Goal: Complete application form

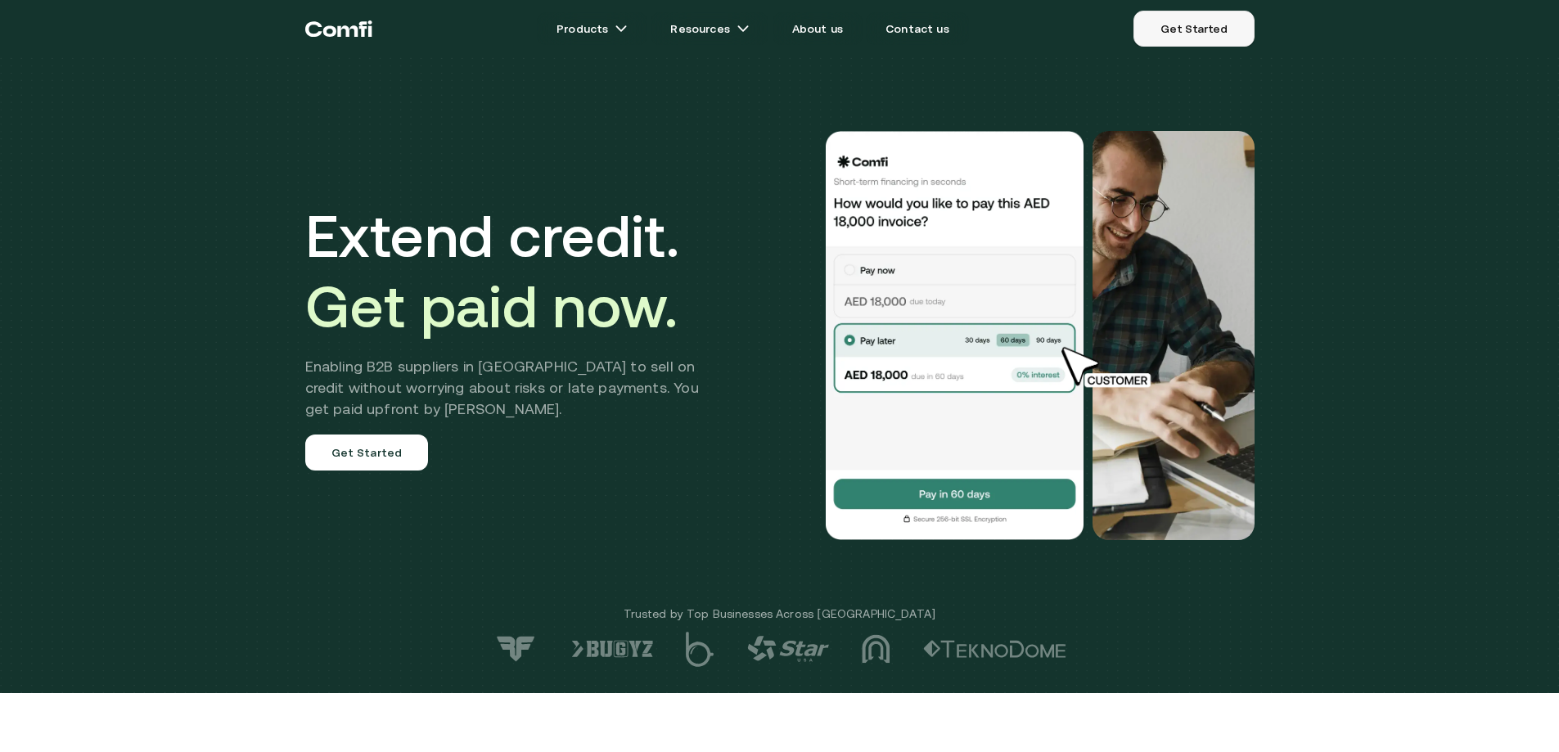
click at [1215, 29] on link "Get Started" at bounding box center [1193, 29] width 120 height 36
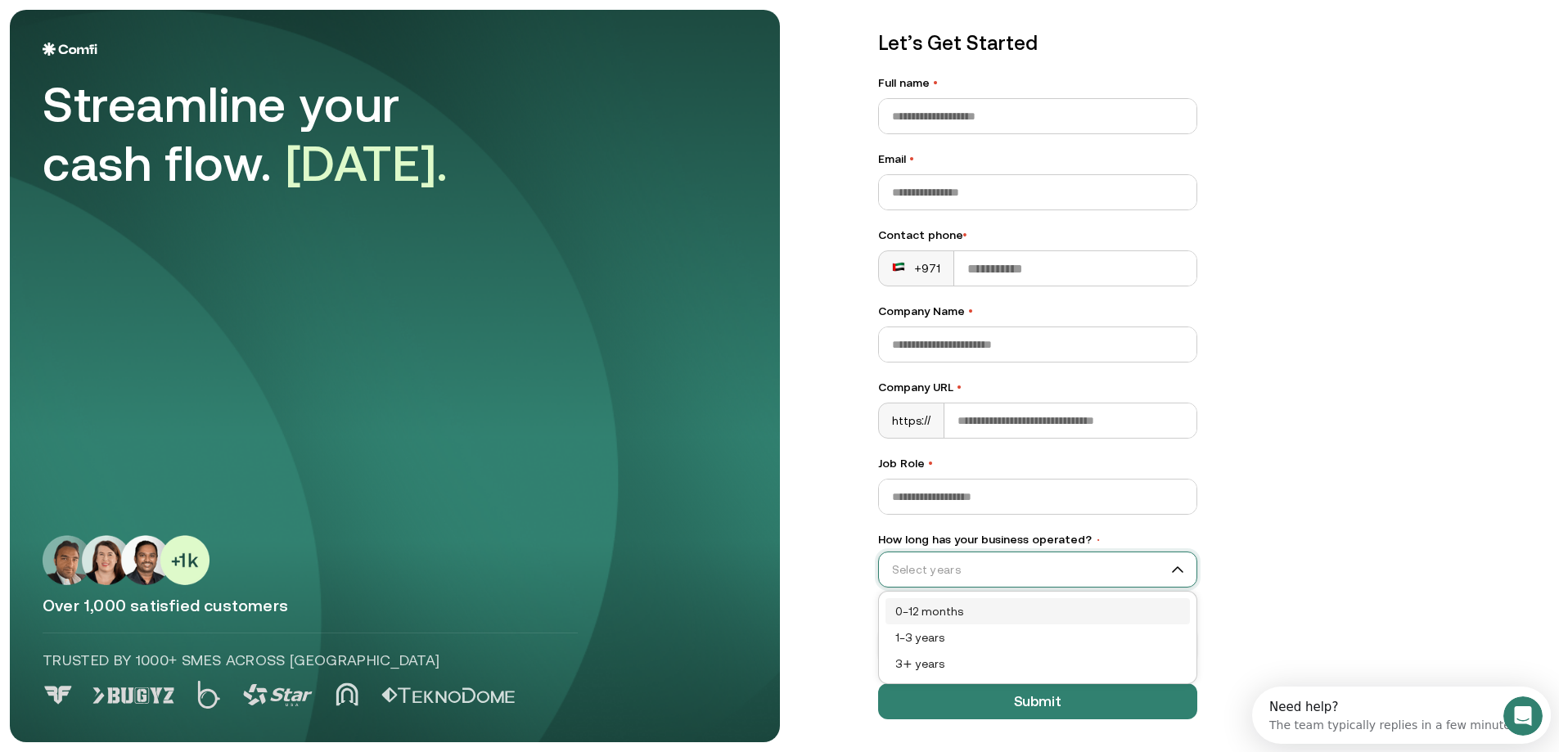
click at [1018, 579] on input "How long has your business operated? •" at bounding box center [1030, 569] width 303 height 25
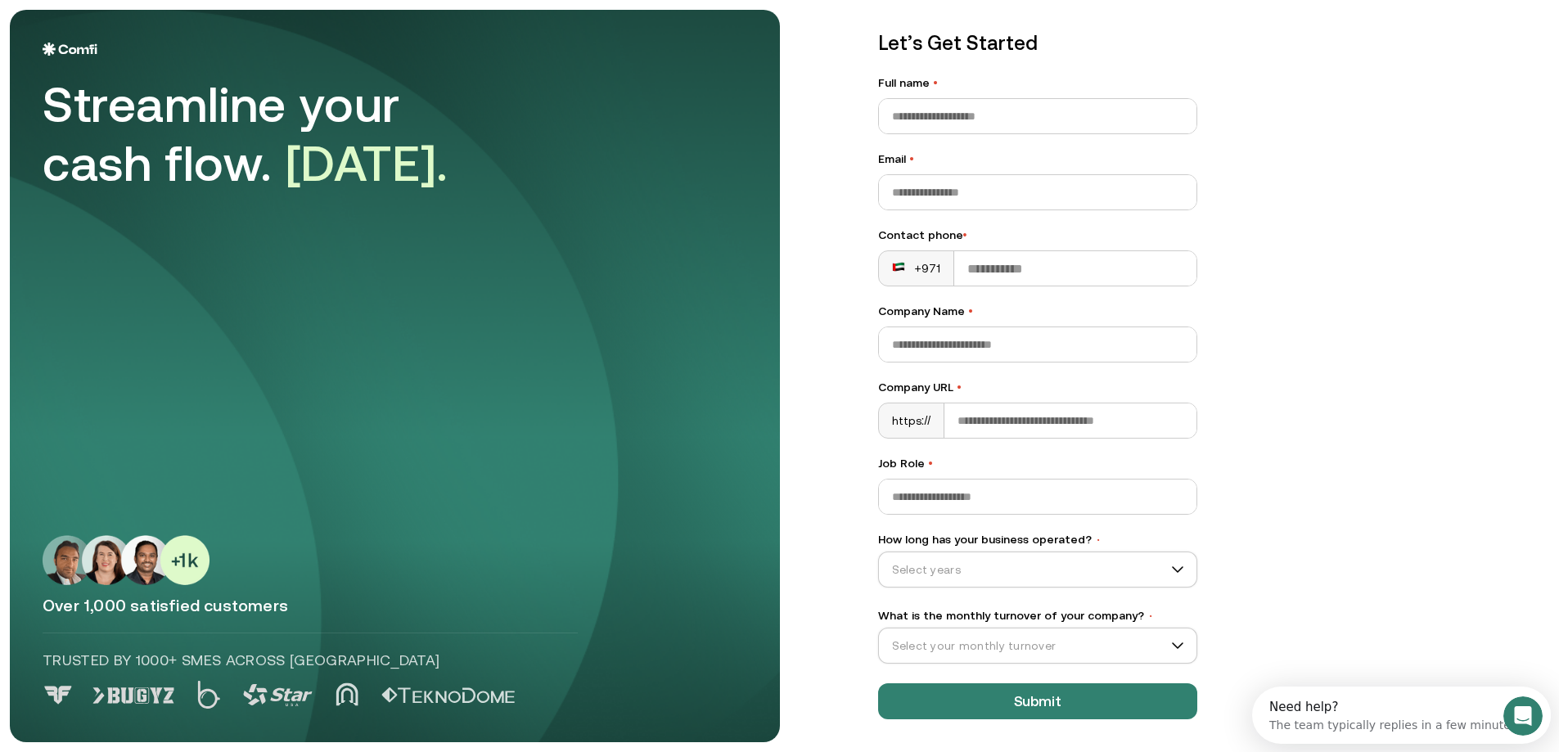
click at [1236, 451] on div "Let’s Get Started Full name • Email • Contact phone • +971 Company Name • Compa…" at bounding box center [1197, 336] width 705 height 732
click at [1082, 642] on input "What is the monthly turnover of your company? •" at bounding box center [1036, 645] width 303 height 25
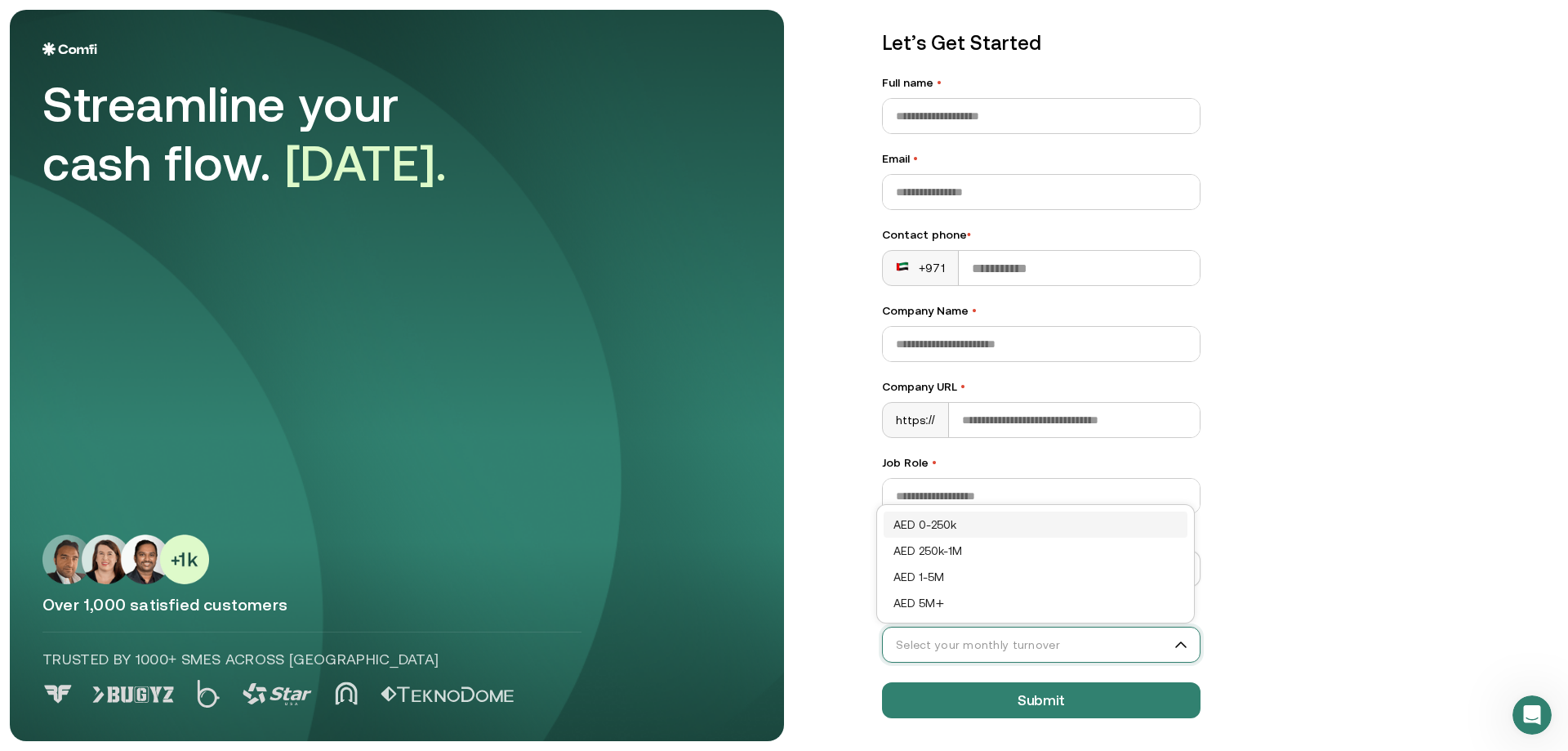
click at [1241, 320] on div "Let’s Get Started Full name • Email • Contact phone • +971 Company Name • Compa…" at bounding box center [1204, 336] width 709 height 731
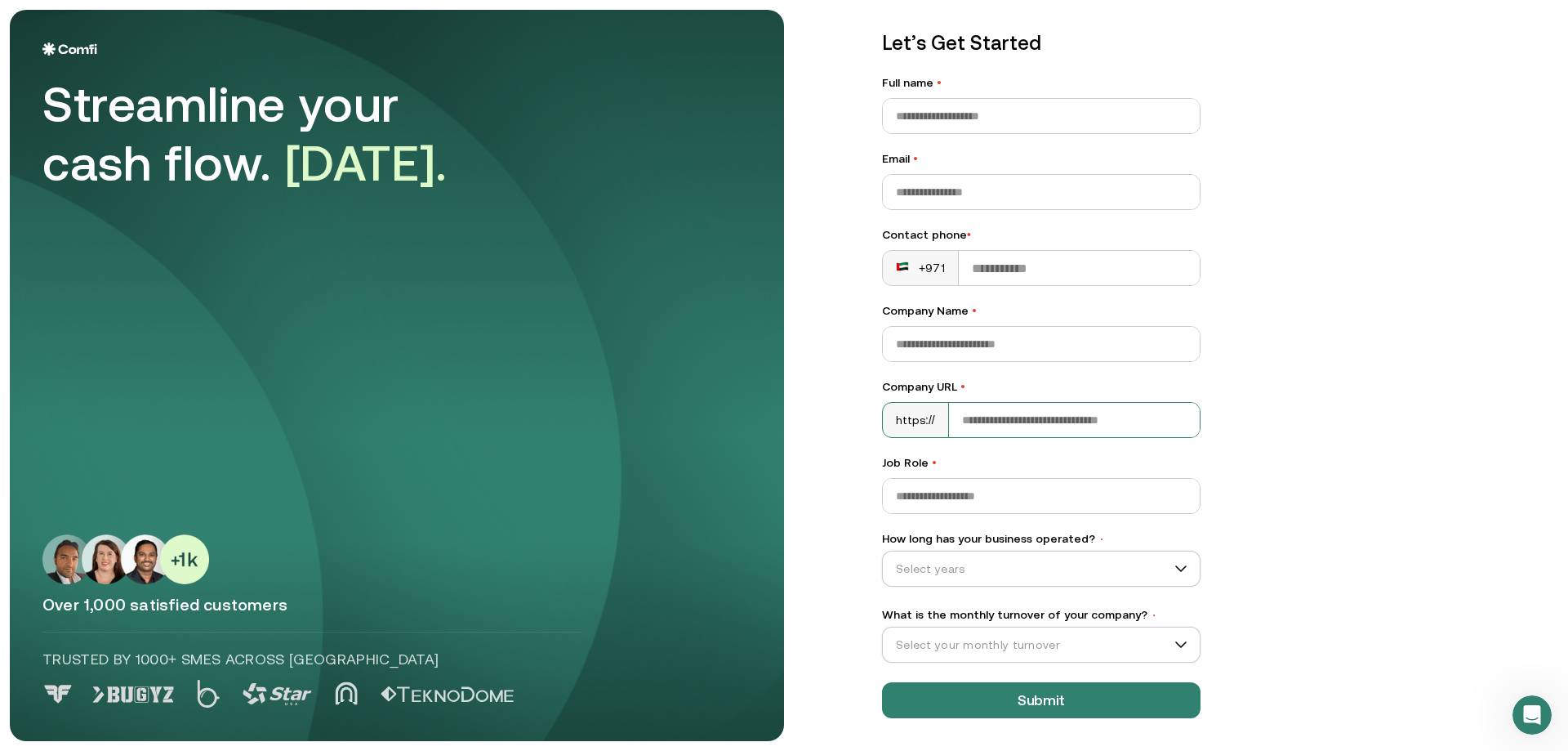
click at [1007, 420] on input "Company URL •" at bounding box center [1074, 419] width 251 height 34
click at [1524, 722] on div "Open Intercom Messenger" at bounding box center [1530, 713] width 54 height 54
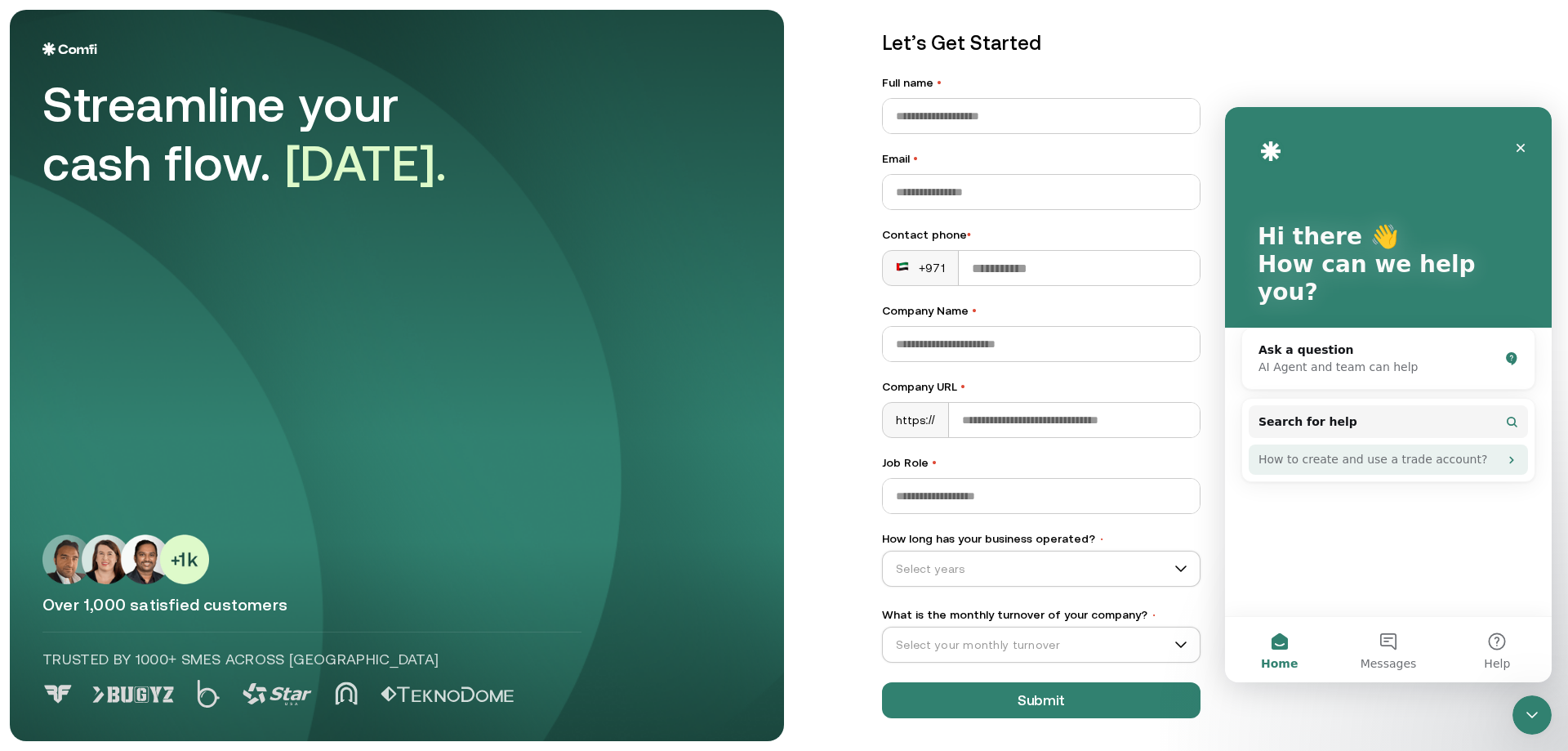
click at [1306, 451] on div "How to create and use a trade account?" at bounding box center [1378, 459] width 241 height 17
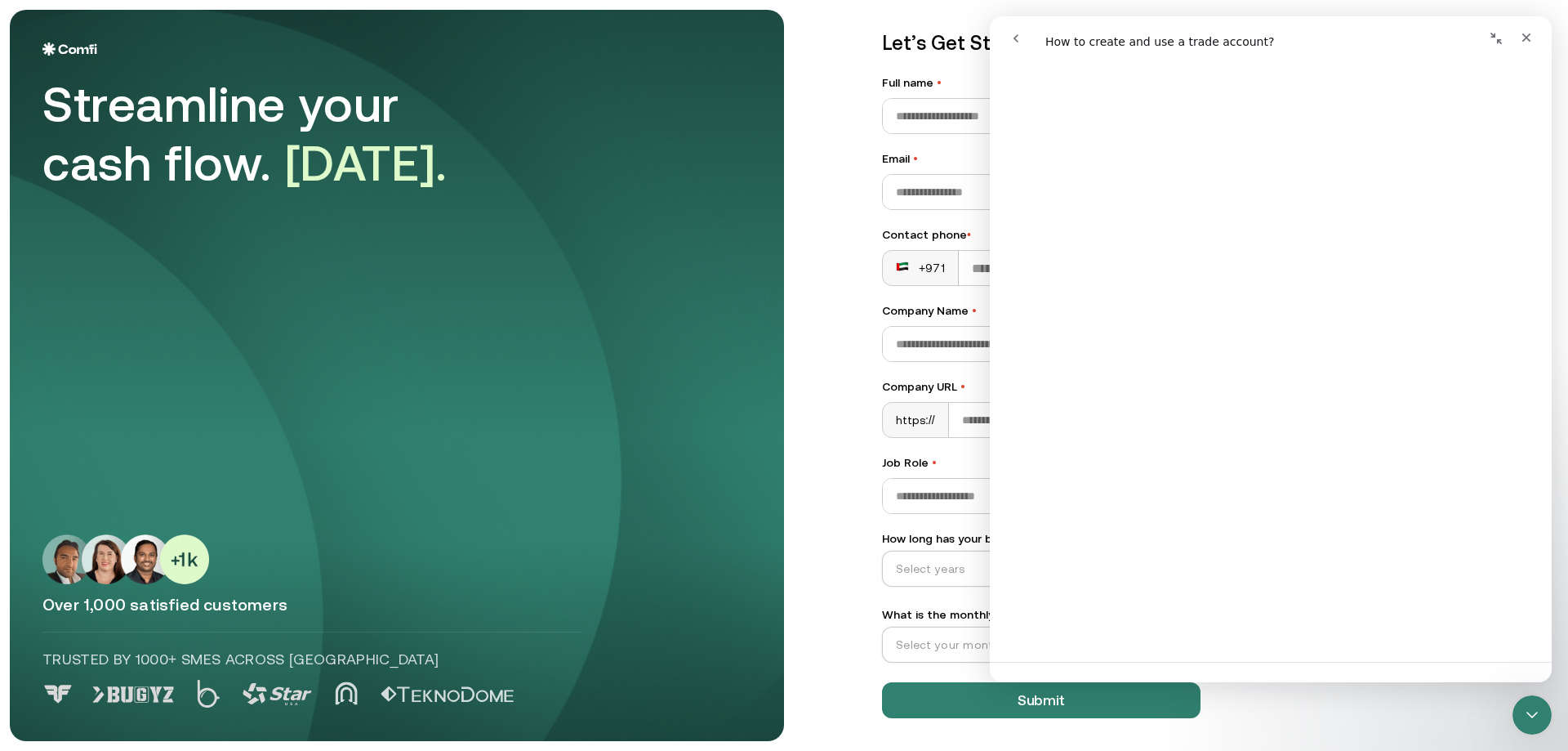
scroll to position [479, 0]
click at [1529, 41] on icon "Close" at bounding box center [1526, 38] width 9 height 9
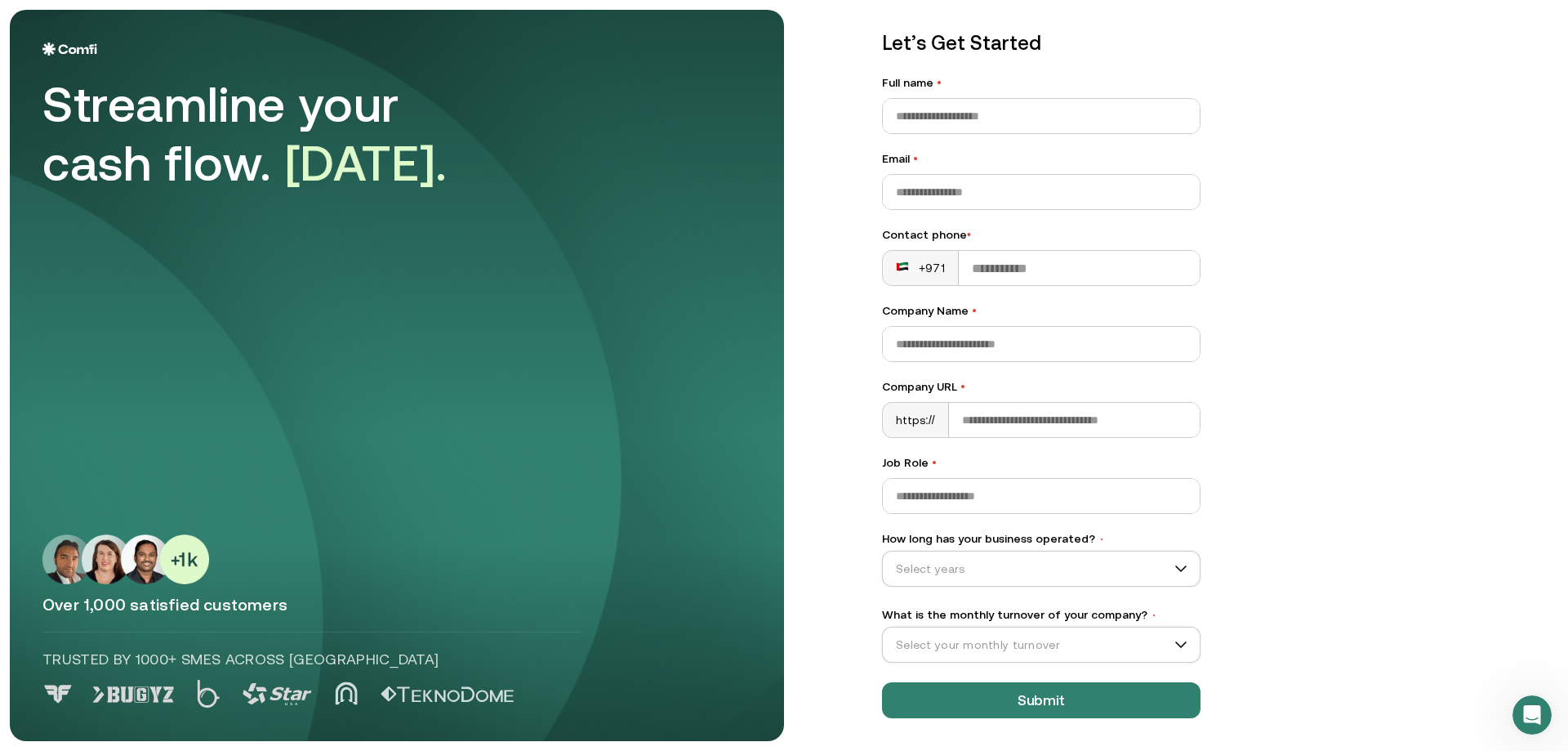
scroll to position [0, 0]
click at [1540, 721] on div "Open Intercom Messenger" at bounding box center [1530, 713] width 54 height 54
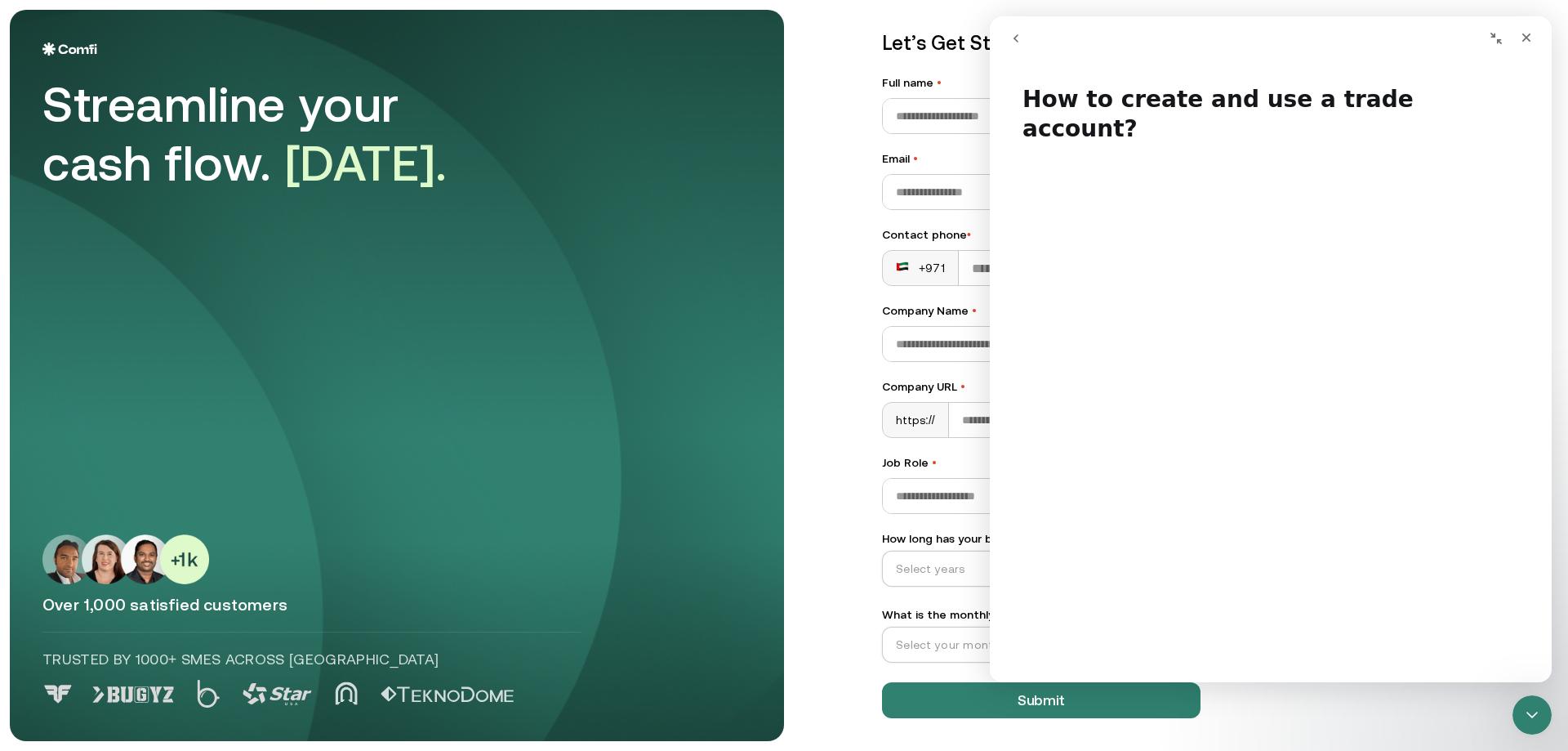
click at [1014, 38] on icon "go back" at bounding box center [1015, 38] width 13 height 13
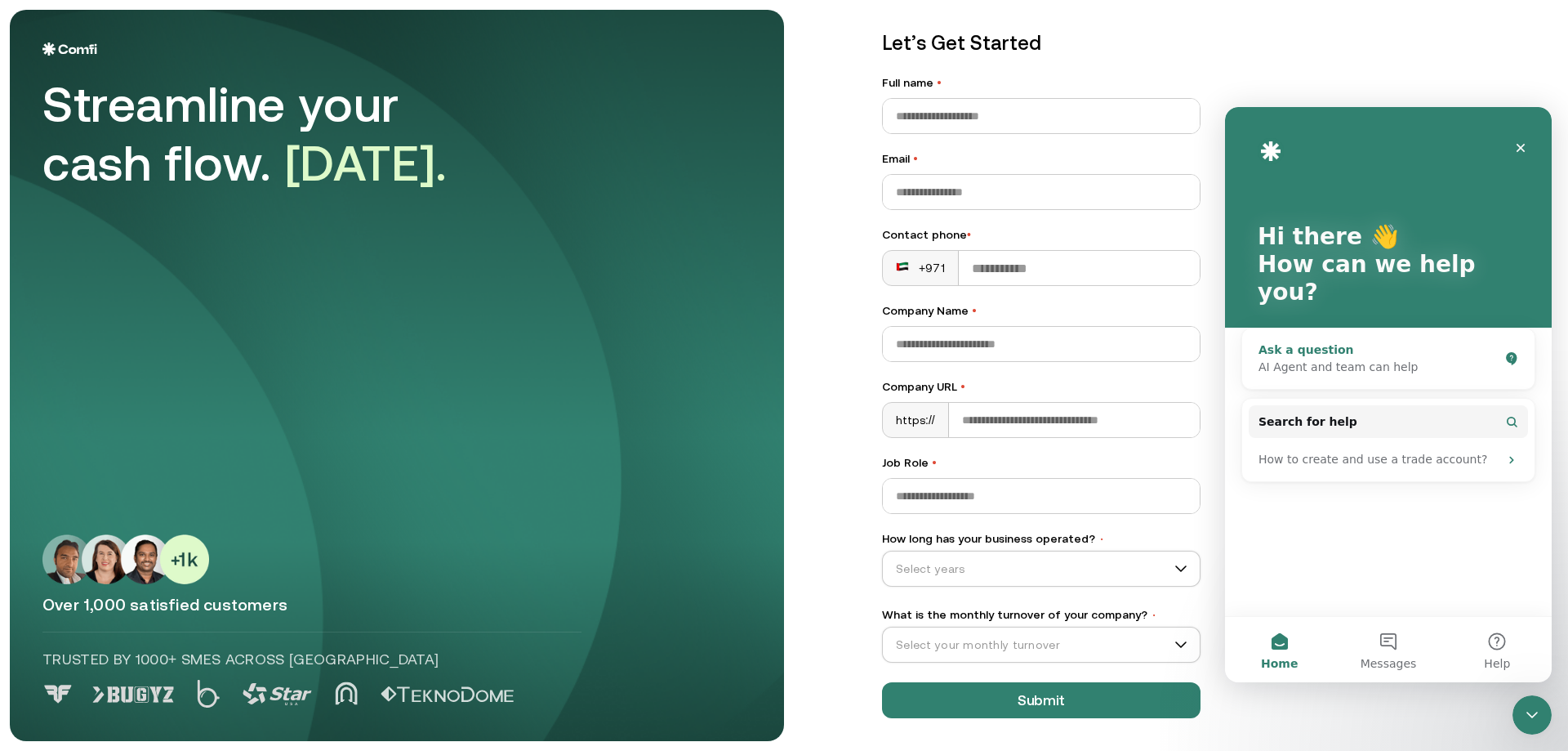
click at [1342, 342] on div "Ask a question" at bounding box center [1378, 350] width 241 height 17
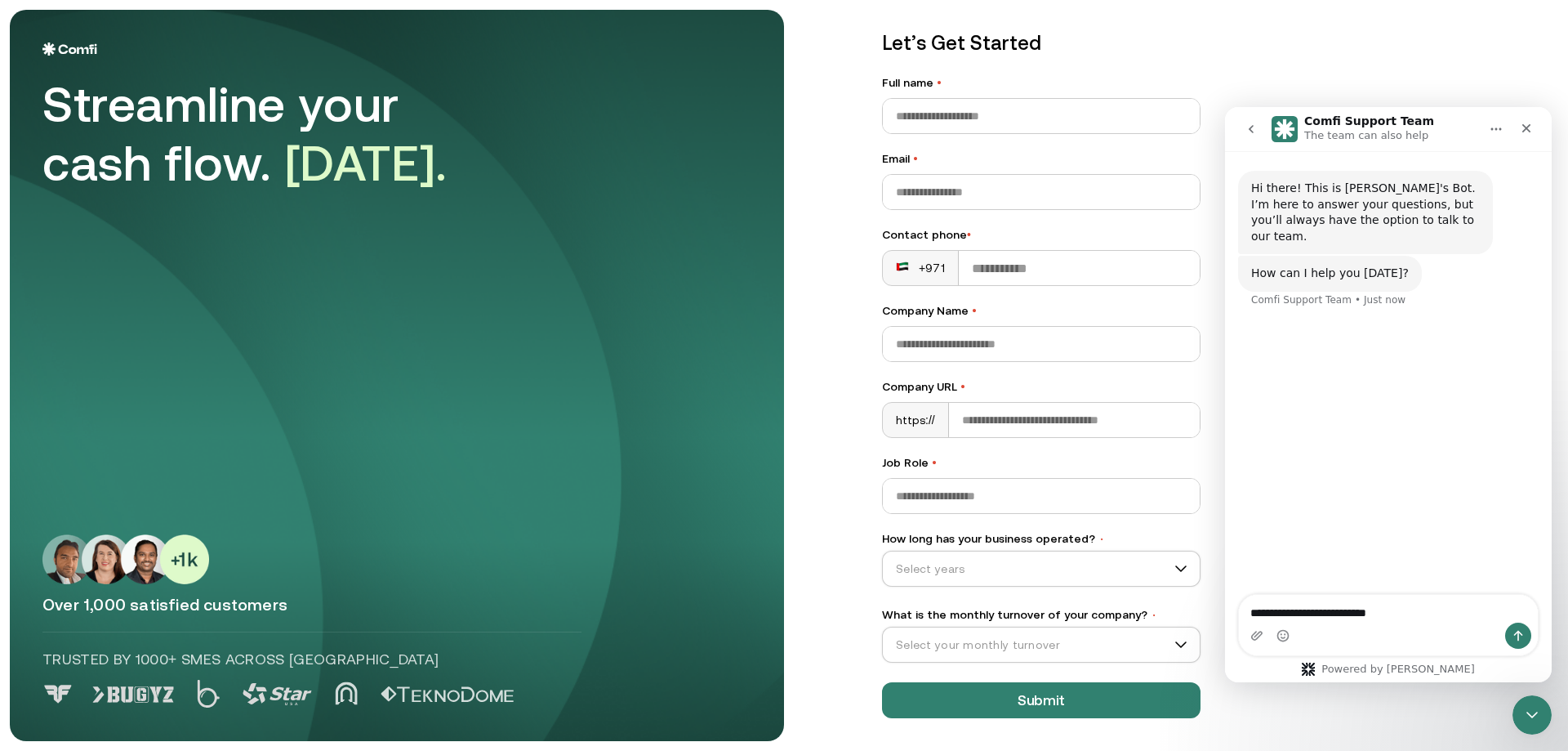
click at [1359, 613] on textarea "**********" at bounding box center [1388, 609] width 299 height 28
type textarea "**********"
click at [1523, 638] on icon "Send a message…" at bounding box center [1518, 635] width 13 height 13
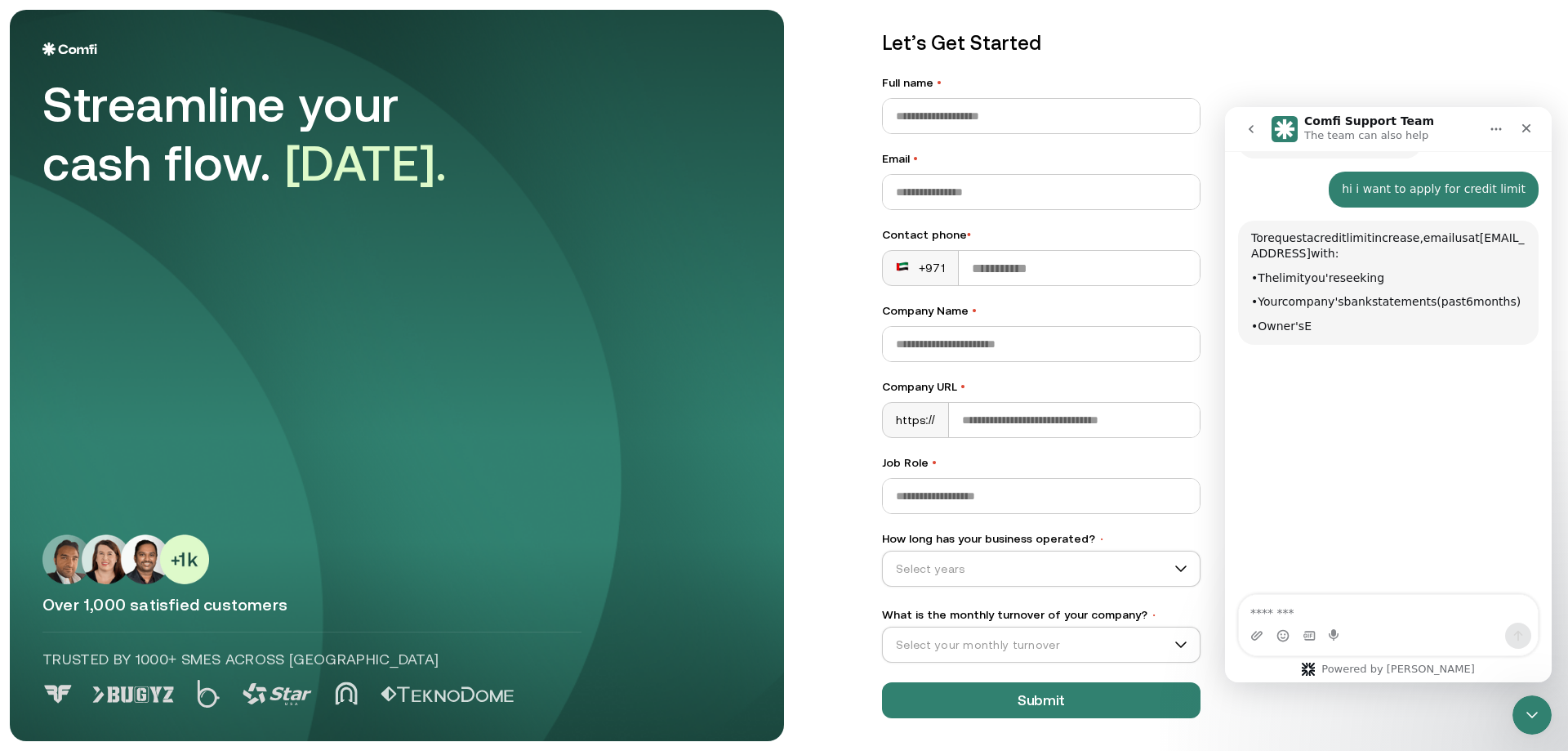
scroll to position [142, 0]
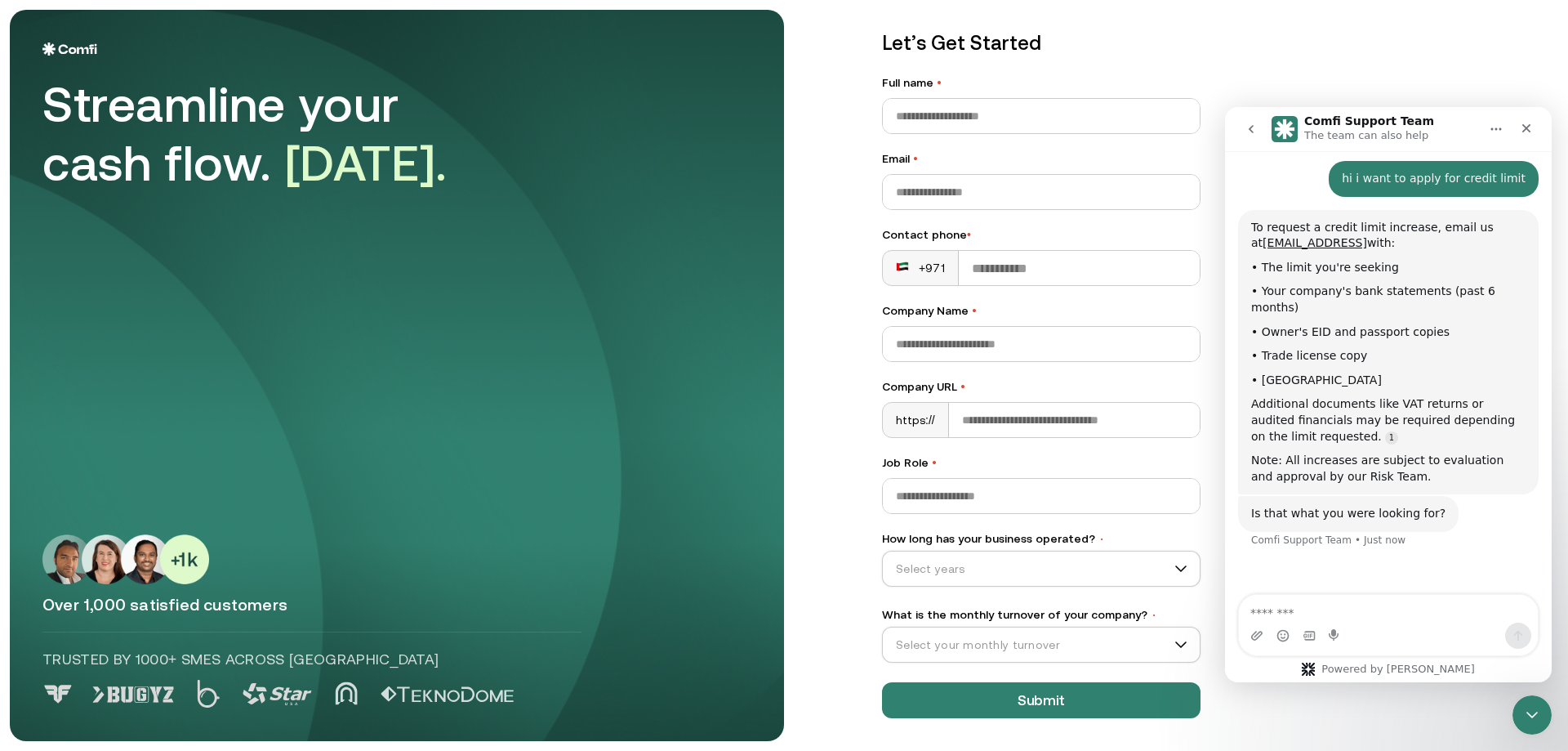
click at [1315, 611] on textarea "Message…" at bounding box center [1388, 609] width 299 height 28
click at [1044, 560] on input "How long has your business operated? •" at bounding box center [1034, 568] width 302 height 25
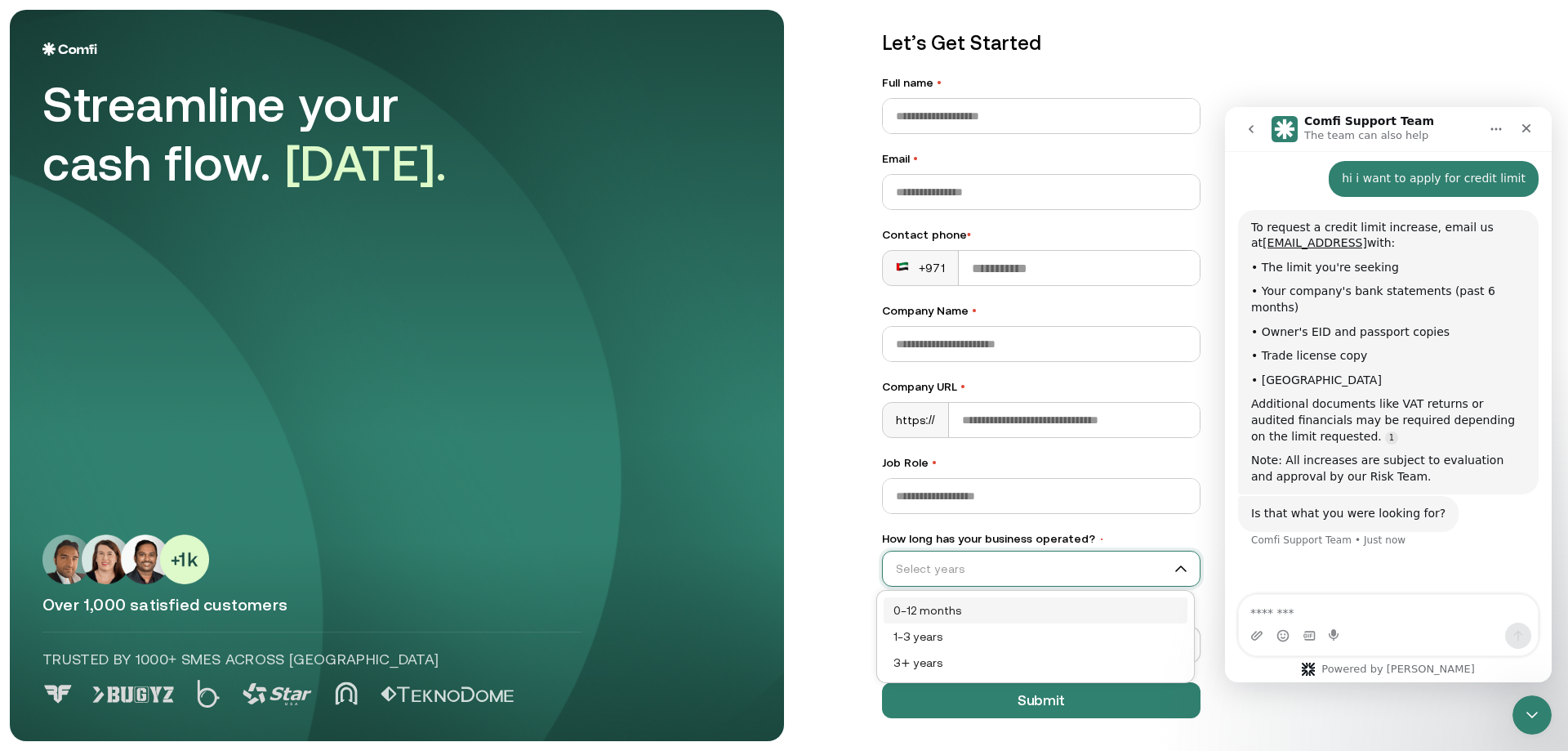
click at [1035, 573] on input "How long has your business operated? •" at bounding box center [1034, 568] width 302 height 25
click at [1055, 641] on input "What is the monthly turnover of your company? •" at bounding box center [1034, 644] width 302 height 25
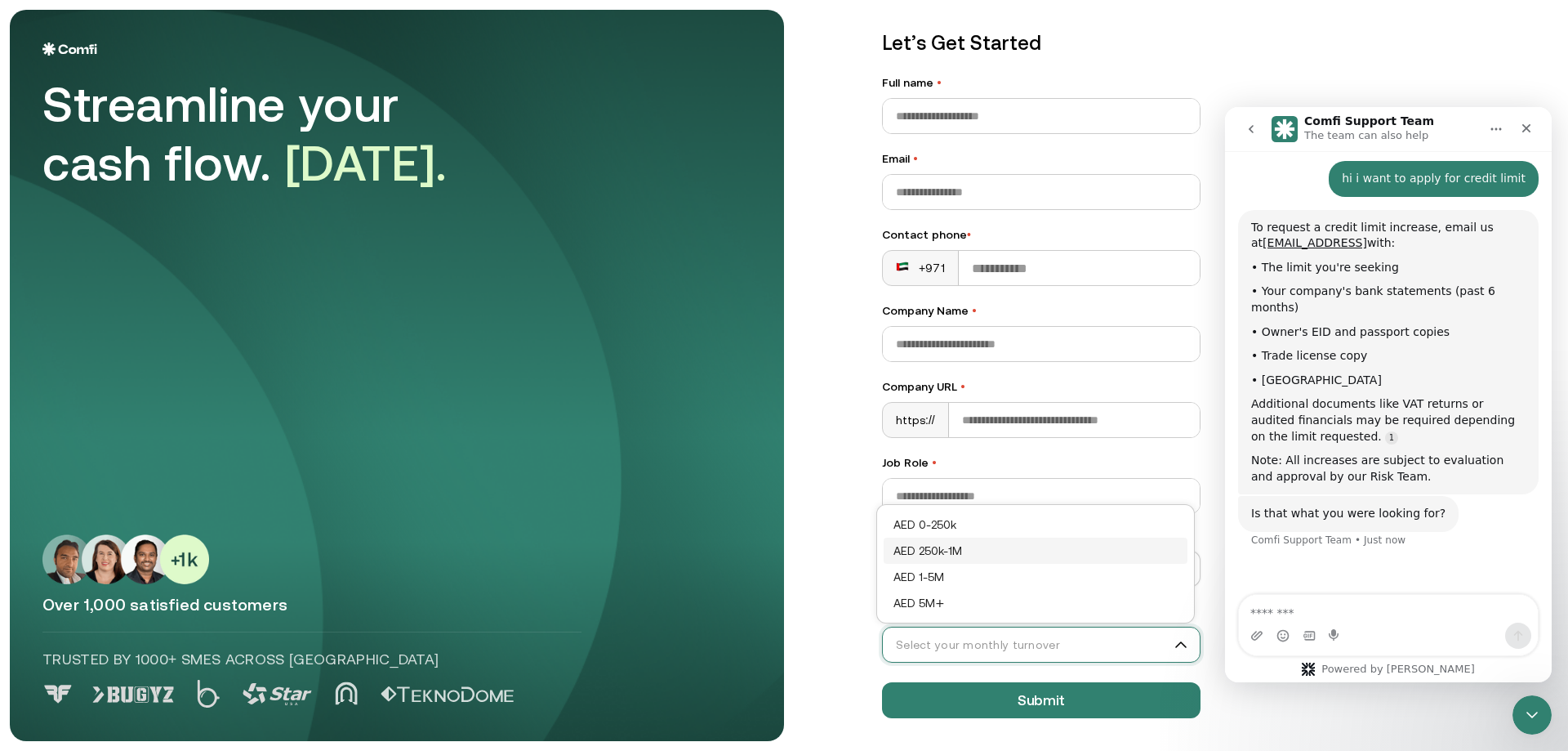
click at [979, 553] on div "AED 250k-1M" at bounding box center [1035, 551] width 284 height 18
click at [950, 562] on input "How long has your business operated? •" at bounding box center [1034, 568] width 302 height 25
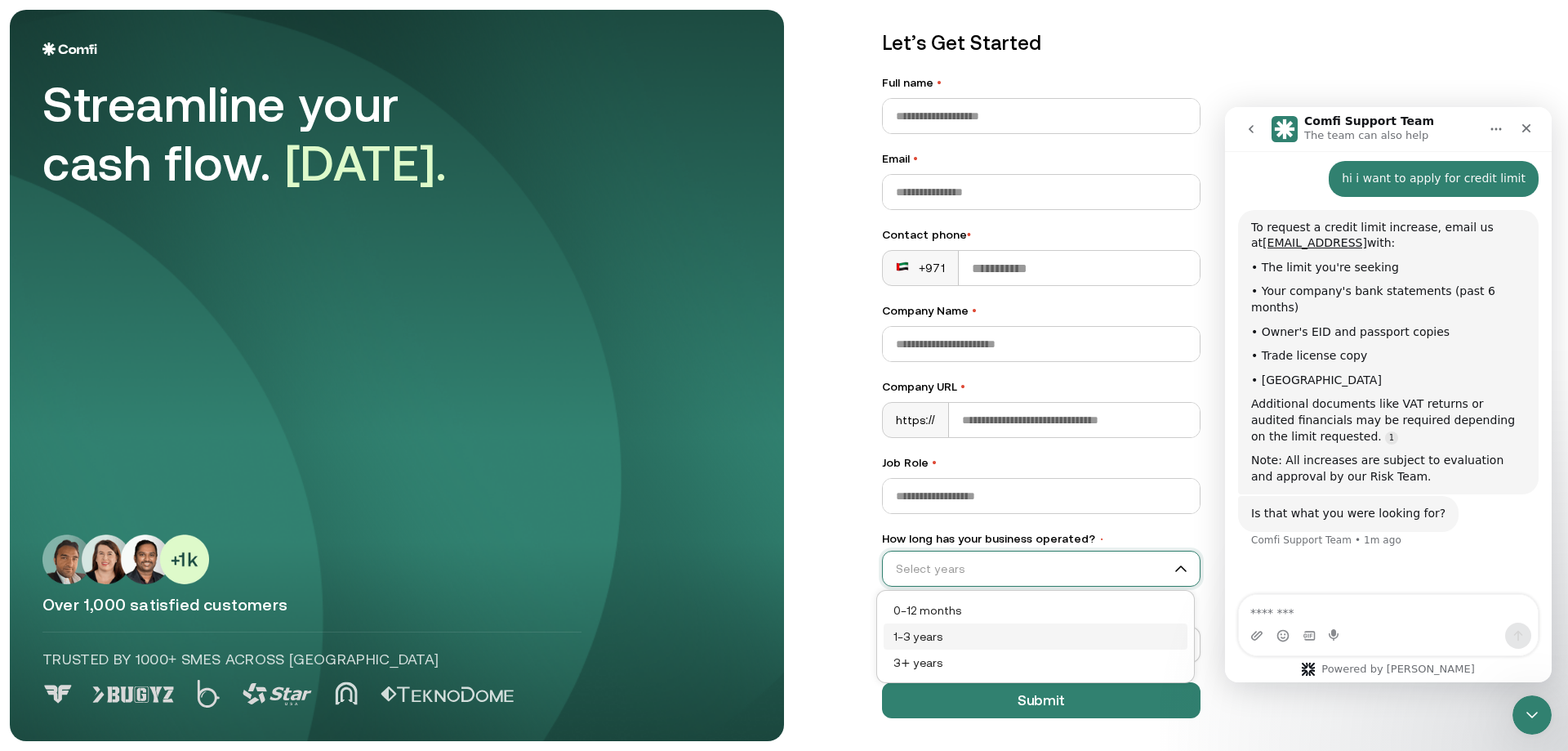
click at [942, 645] on div "1–3 years" at bounding box center [1035, 636] width 303 height 26
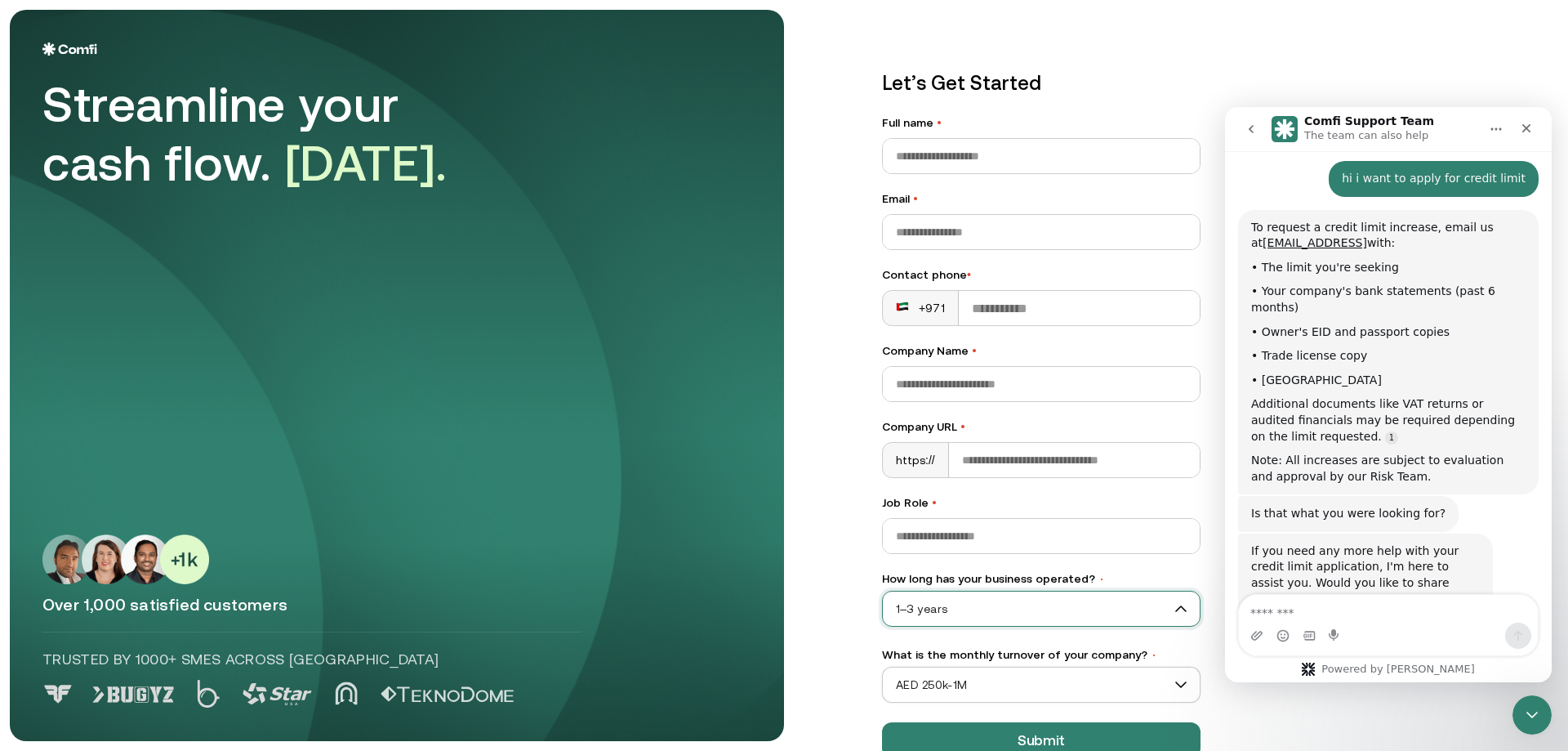
scroll to position [185, 0]
